Goal: Task Accomplishment & Management: Use online tool/utility

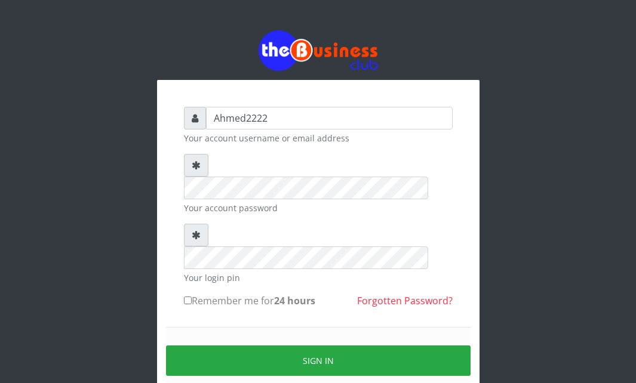
click at [189, 297] on input "Remember me for 24 hours" at bounding box center [188, 301] width 8 height 8
checkbox input "true"
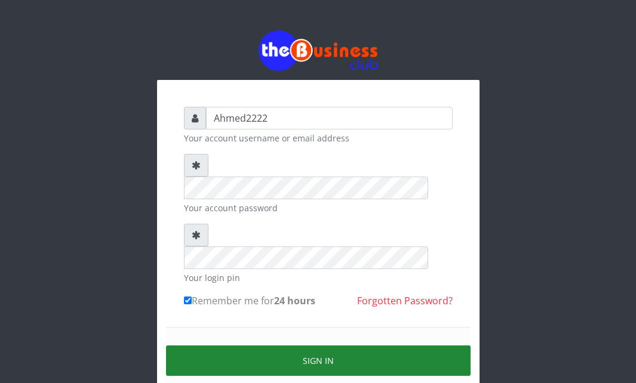
click at [205, 346] on button "Sign in" at bounding box center [318, 361] width 304 height 30
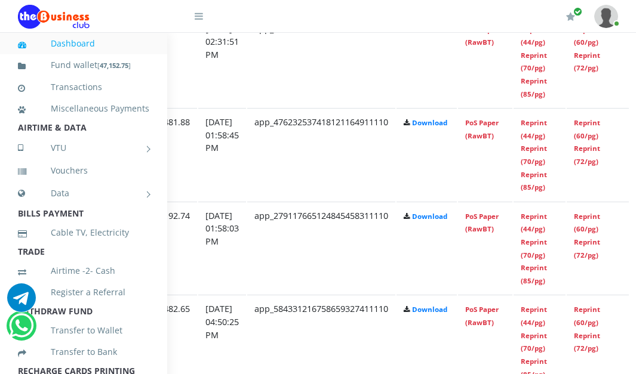
scroll to position [740, 202]
click at [540, 232] on link "Reprint (44/pg)" at bounding box center [532, 223] width 26 height 22
click at [519, 134] on link "Reprint (44/pg)" at bounding box center [532, 129] width 26 height 22
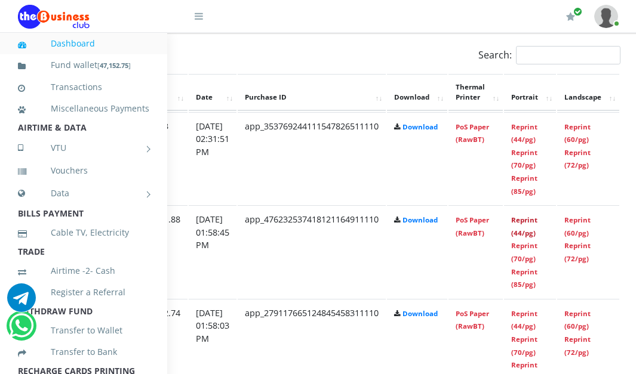
scroll to position [643, 211]
click at [537, 130] on link "Reprint (44/pg)" at bounding box center [523, 133] width 26 height 22
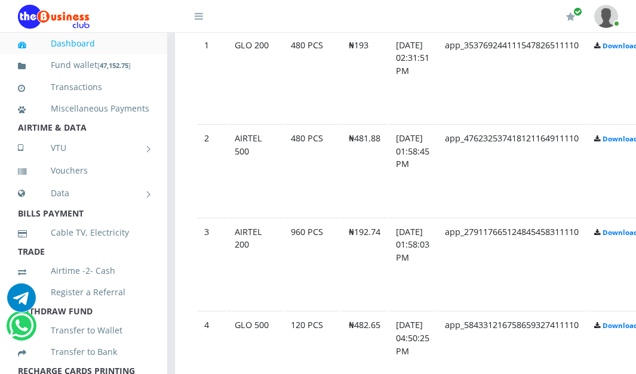
scroll to position [727, 10]
